Goal: Complete application form

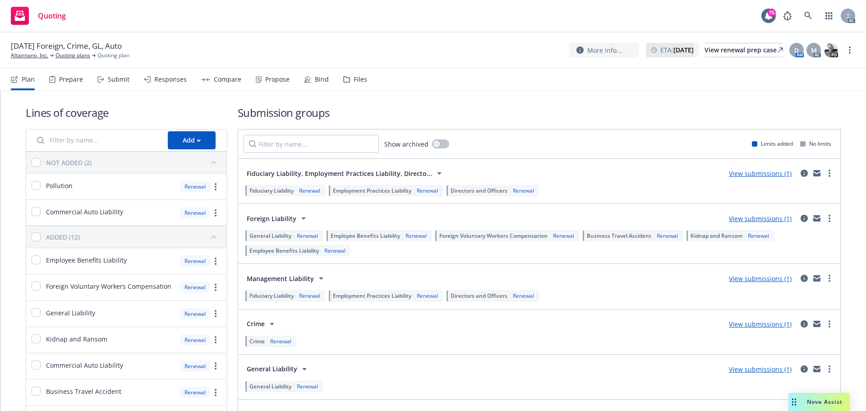
click at [112, 80] on div "Submit" at bounding box center [119, 79] width 22 height 7
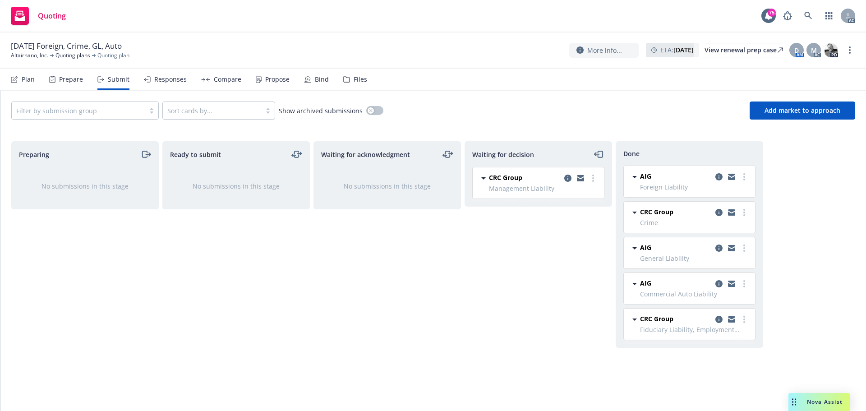
click at [156, 78] on div "Responses" at bounding box center [170, 79] width 32 height 7
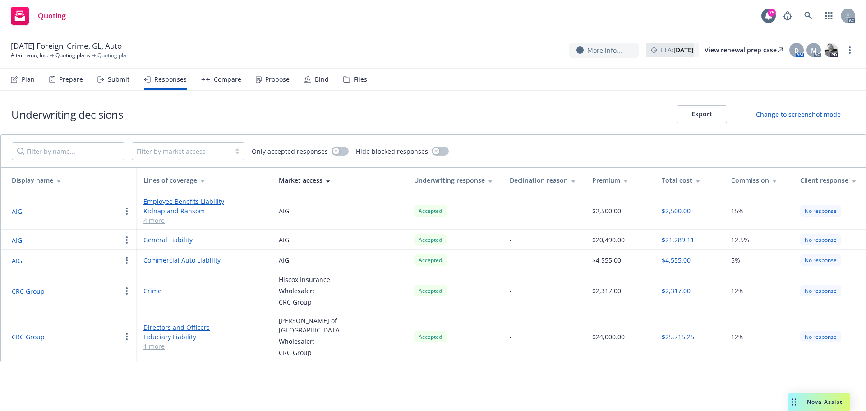
click at [119, 80] on div "Submit" at bounding box center [119, 79] width 22 height 7
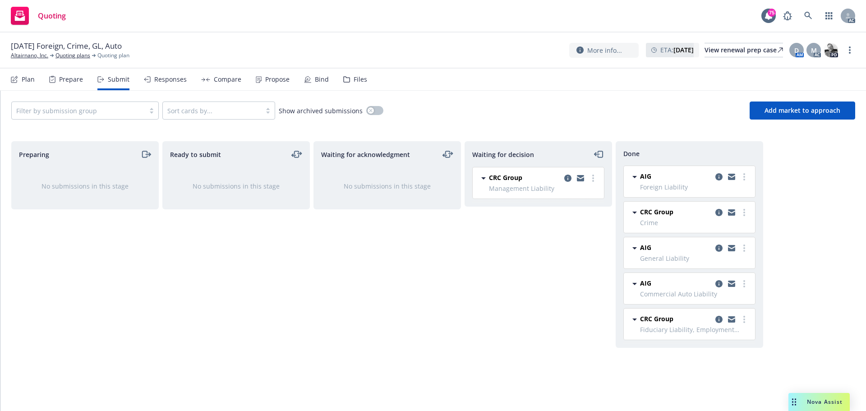
click at [170, 80] on div "Responses" at bounding box center [170, 79] width 32 height 7
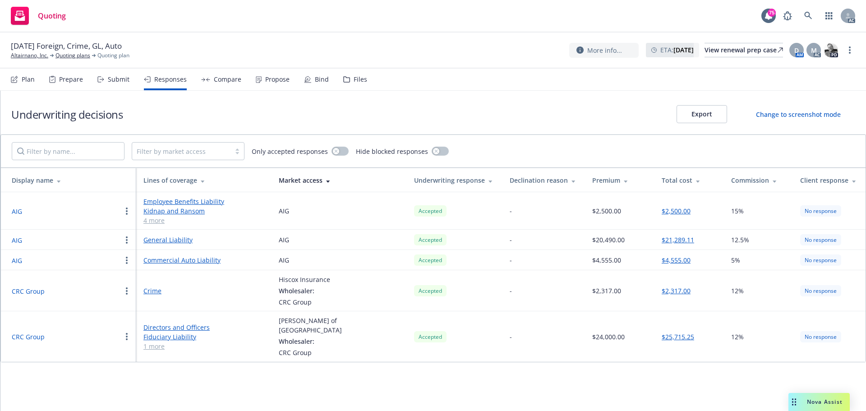
click at [270, 77] on div "Propose" at bounding box center [277, 79] width 24 height 7
